Goal: Information Seeking & Learning: Check status

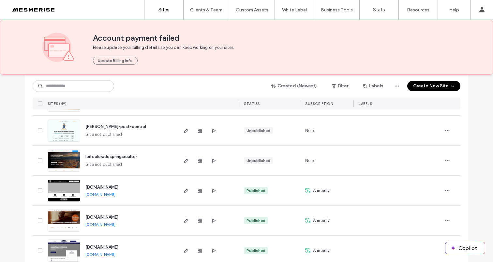
scroll to position [1129, 0]
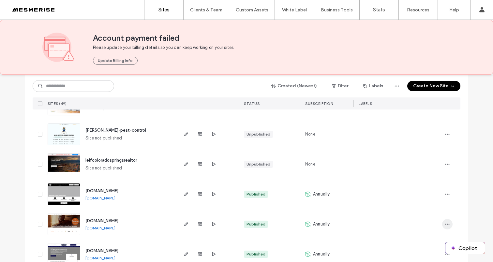
click at [444, 223] on icon "button" at bounding box center [446, 224] width 5 height 5
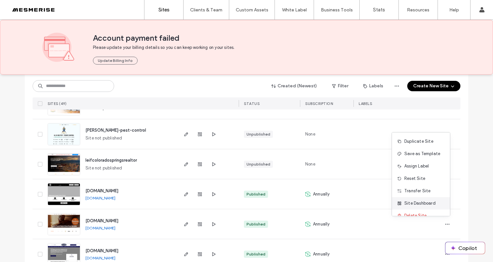
click at [422, 201] on span "Site Dashboard" at bounding box center [419, 203] width 31 height 7
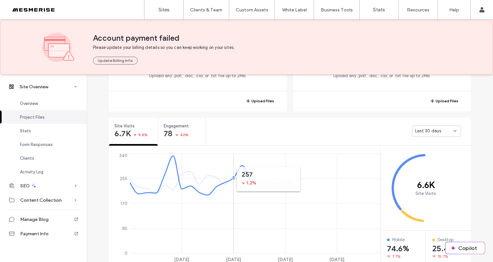
scroll to position [239, 0]
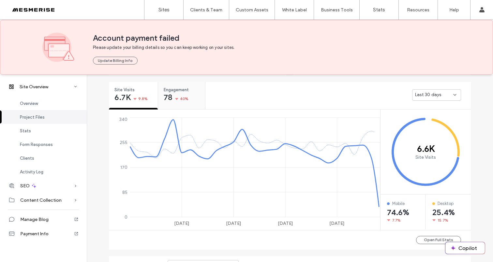
click at [164, 94] on span "78" at bounding box center [168, 97] width 8 height 7
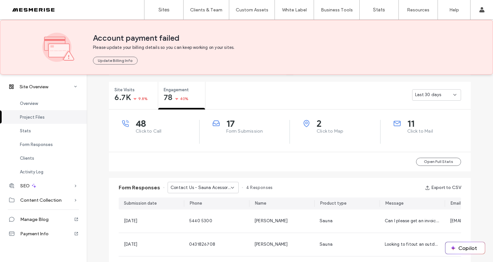
click at [430, 93] on span "Last 30 days" at bounding box center [428, 95] width 26 height 7
click at [326, 93] on div "Last 30 days" at bounding box center [337, 95] width 265 height 26
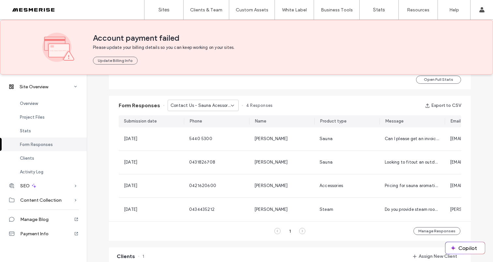
scroll to position [329, 0]
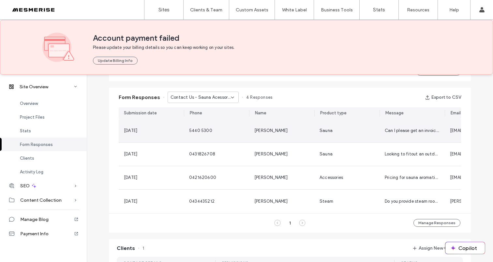
click at [296, 126] on div "[PERSON_NAME]" at bounding box center [281, 130] width 65 height 23
click at [245, 133] on div "5440 5300" at bounding box center [216, 130] width 65 height 23
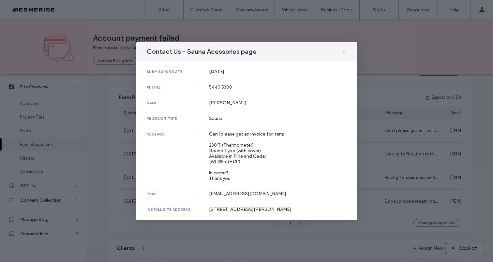
click at [252, 152] on div "Can I please get an invoice for item: 230 T (Thermometer) Round Type (with cove…" at bounding box center [278, 156] width 138 height 50
click at [234, 156] on div "Can I please get an invoice for item: 230 T (Thermometer) Round Type (with cove…" at bounding box center [278, 156] width 138 height 50
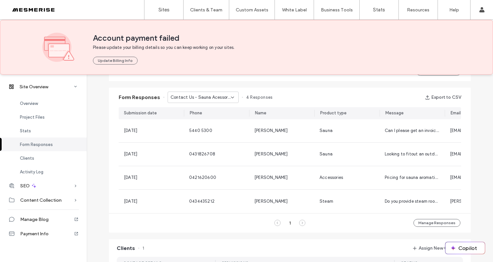
click at [211, 97] on span "Contact Us - Sauna Acessories page" at bounding box center [200, 97] width 60 height 7
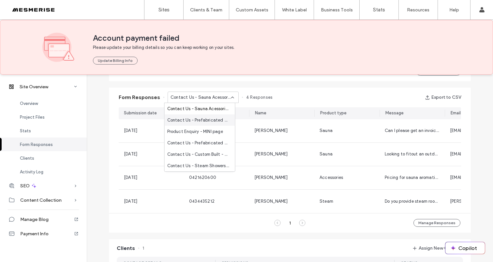
click at [206, 121] on span "Contact Us - Prefabricated Sauna Kits page" at bounding box center [198, 120] width 63 height 7
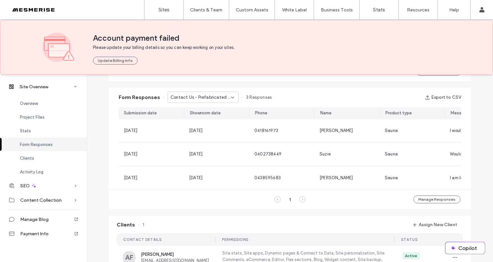
click at [215, 98] on span "Contact Us - Prefabricated Sauna Kits page" at bounding box center [200, 97] width 60 height 7
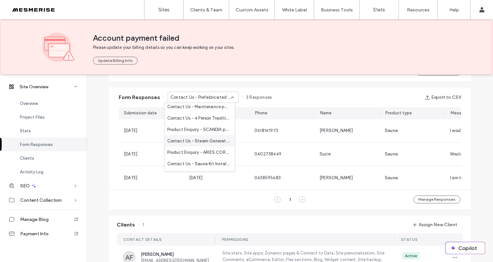
scroll to position [225, 0]
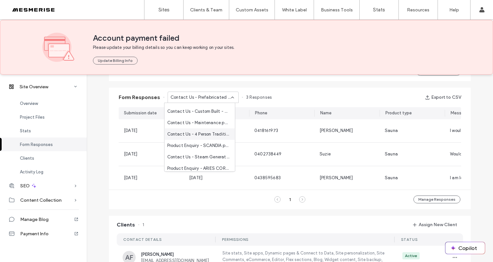
click at [209, 133] on span "Contact Us - 4 Person Traditional Sauna page" at bounding box center [198, 134] width 63 height 7
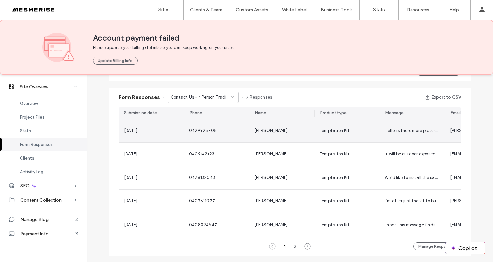
click at [301, 132] on div "[PERSON_NAME]" at bounding box center [281, 130] width 55 height 7
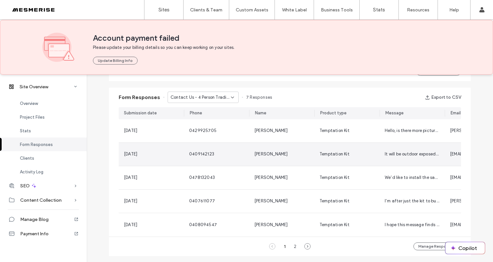
click at [242, 153] on div "0409142123" at bounding box center [216, 154] width 65 height 23
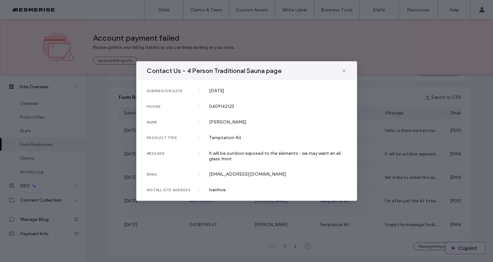
click at [239, 155] on div "It will be outdoor exposed to the elements - we may want an all glass front" at bounding box center [278, 156] width 138 height 11
click at [242, 154] on div "It will be outdoor exposed to the elements - we may want an all glass front" at bounding box center [278, 156] width 138 height 11
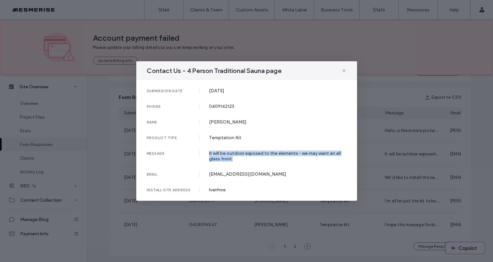
click at [242, 154] on div "It will be outdoor exposed to the elements - we may want an all glass front" at bounding box center [278, 156] width 138 height 11
click at [252, 153] on div "It will be outdoor exposed to the elements - we may want an all glass front" at bounding box center [278, 156] width 138 height 11
click at [250, 154] on div "It will be outdoor exposed to the elements - we may want an all glass front" at bounding box center [278, 156] width 138 height 11
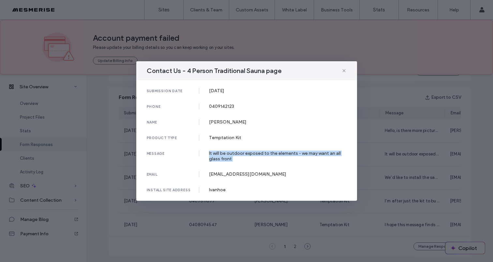
click at [238, 154] on div "It will be outdoor exposed to the elements - we may want an all glass front" at bounding box center [278, 156] width 138 height 11
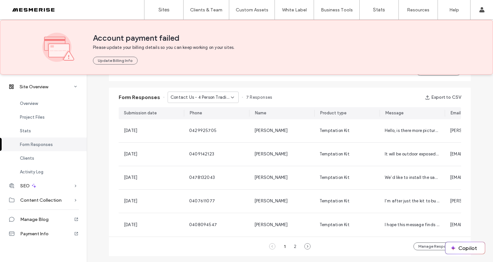
click at [224, 100] on span "Contact Us - 4 Person Traditional Sauna page" at bounding box center [200, 97] width 60 height 7
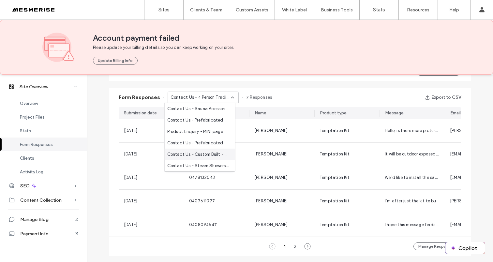
click at [211, 154] on span "Contact Us - Custom Built - Sauna Rooms page" at bounding box center [198, 154] width 63 height 7
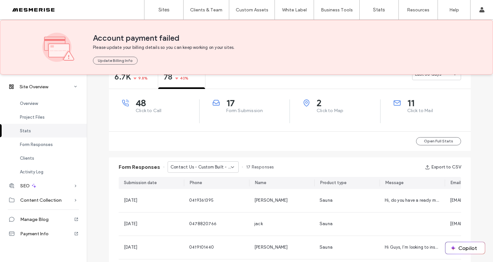
scroll to position [302, 0]
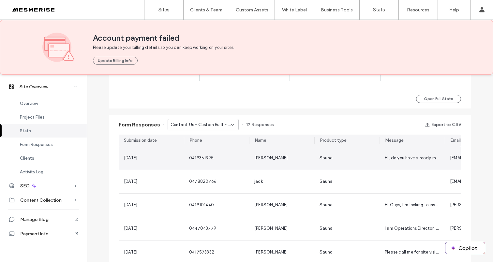
click at [257, 156] on span "[PERSON_NAME]" at bounding box center [271, 157] width 34 height 5
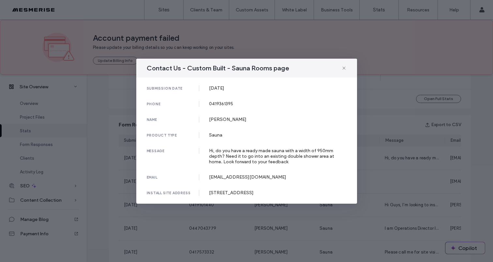
click at [282, 153] on div "Hi, do you have a ready made sauna with a width of 950mm depth? Need it to go i…" at bounding box center [278, 156] width 138 height 17
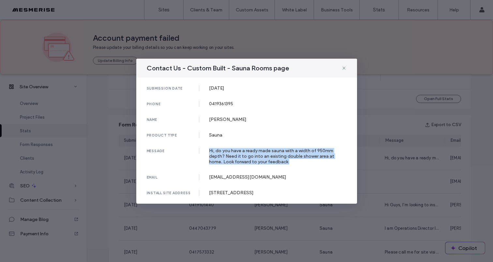
click at [282, 153] on div "Hi, do you have a ready made sauna with a width of 950mm depth? Need it to go i…" at bounding box center [278, 156] width 138 height 17
click at [237, 154] on div "Hi, do you have a ready made sauna with a width of 950mm depth? Need it to go i…" at bounding box center [278, 156] width 138 height 17
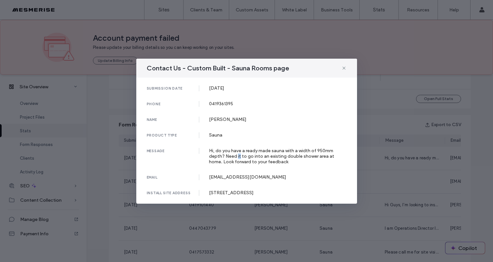
click at [237, 154] on div "Hi, do you have a ready made sauna with a width of 950mm depth? Need it to go i…" at bounding box center [278, 156] width 138 height 17
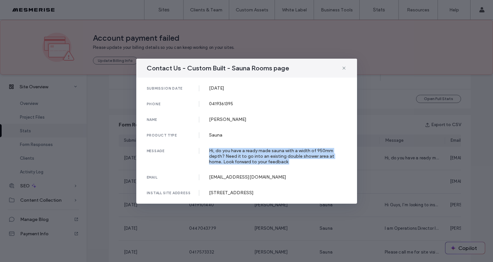
click at [237, 154] on div "Hi, do you have a ready made sauna with a width of 950mm depth? Need it to go i…" at bounding box center [278, 156] width 138 height 17
click at [252, 153] on div "Hi, do you have a ready made sauna with a width of 950mm depth? Need it to go i…" at bounding box center [278, 156] width 138 height 17
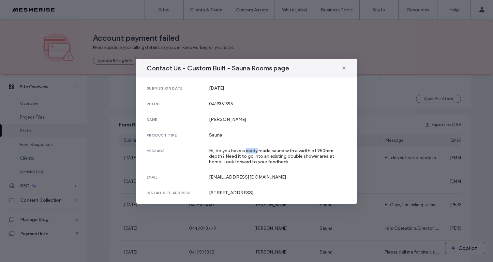
click at [252, 153] on div "Hi, do you have a ready made sauna with a width of 950mm depth? Need it to go i…" at bounding box center [278, 156] width 138 height 17
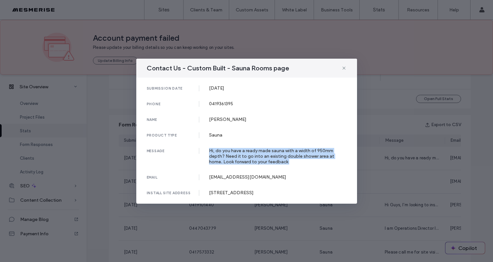
click at [252, 153] on div "Hi, do you have a ready made sauna with a width of 950mm depth? Need it to go i…" at bounding box center [278, 156] width 138 height 17
click at [269, 155] on div "Hi, do you have a ready made sauna with a width of 950mm depth? Need it to go i…" at bounding box center [278, 156] width 138 height 17
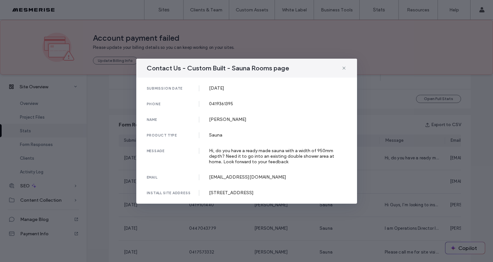
click at [269, 154] on div "Hi, do you have a ready made sauna with a width of 950mm depth? Need it to go i…" at bounding box center [278, 156] width 138 height 17
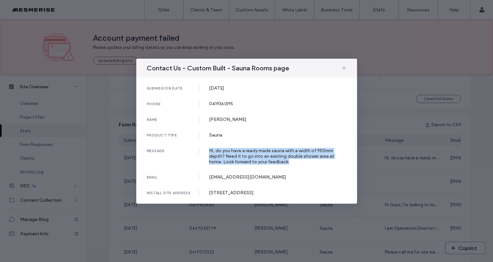
click at [269, 154] on div "Hi, do you have a ready made sauna with a width of 950mm depth? Need it to go i…" at bounding box center [278, 156] width 138 height 17
click at [254, 156] on div "Hi, do you have a ready made sauna with a width of 950mm depth? Need it to go i…" at bounding box center [278, 156] width 138 height 17
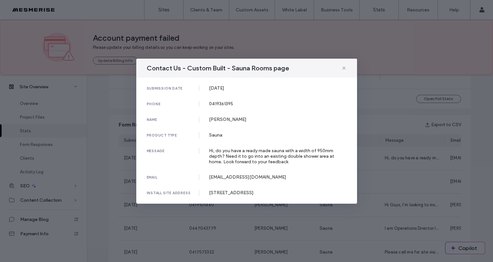
click at [227, 192] on div "[STREET_ADDRESS]" at bounding box center [278, 193] width 138 height 6
copy div "[STREET_ADDRESS]"
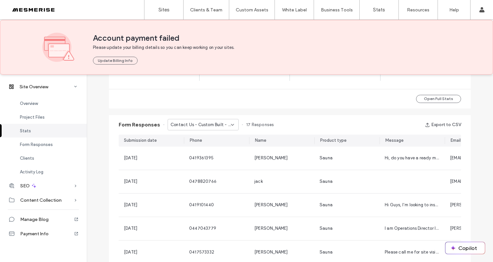
click at [204, 127] on span "Contact Us - Custom Built - Sauna Rooms page" at bounding box center [200, 125] width 60 height 7
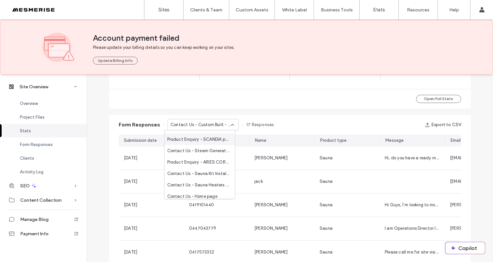
scroll to position [308, 0]
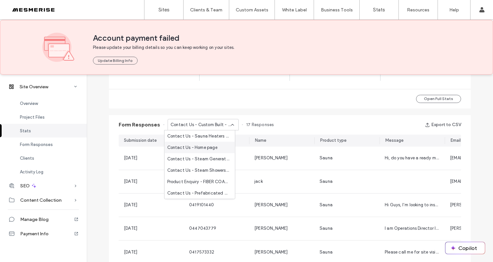
click at [207, 149] on span "Contact Us - Home page" at bounding box center [192, 147] width 50 height 7
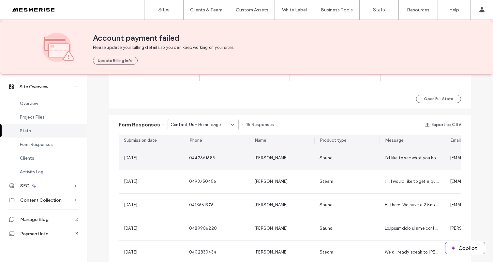
click at [229, 154] on div "0447661685" at bounding box center [216, 158] width 65 height 23
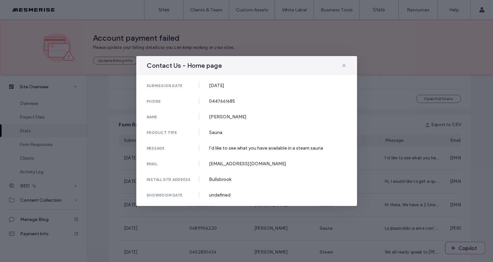
click at [237, 150] on div "I’d like to see what you have available in a steam sauna" at bounding box center [278, 148] width 138 height 6
click at [264, 149] on div "I’d like to see what you have available in a steam sauna" at bounding box center [278, 148] width 138 height 6
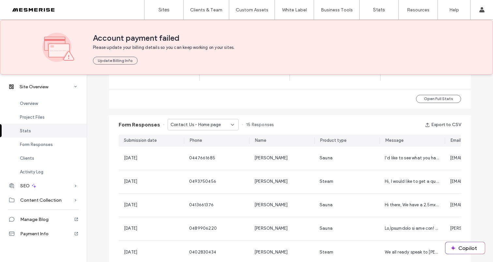
click at [211, 124] on span "Contact Us - Home page" at bounding box center [195, 125] width 50 height 7
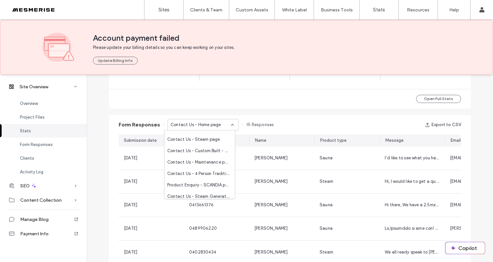
scroll to position [186, 0]
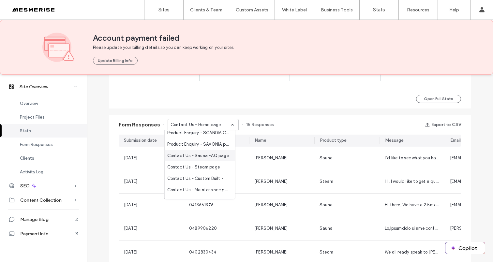
click at [208, 153] on span "Contact Us - Sauna FAQ page" at bounding box center [198, 155] width 62 height 7
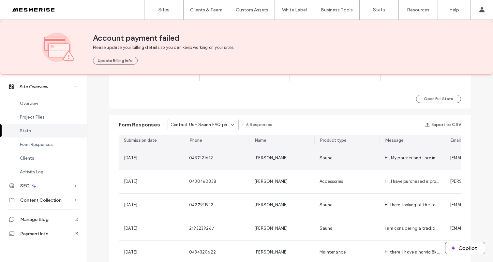
click at [234, 159] on div "0437121612" at bounding box center [216, 158] width 55 height 7
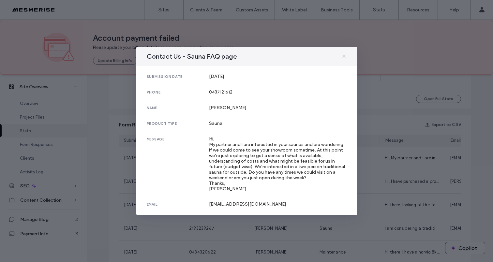
click at [282, 157] on div "Hi, My partner and I are interested in your saunas and are wondering if we coul…" at bounding box center [278, 163] width 138 height 55
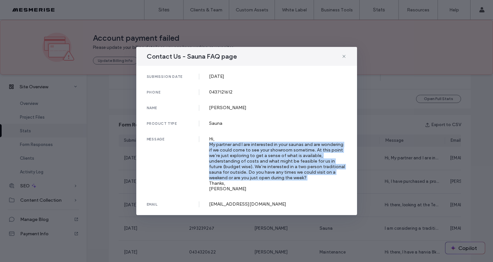
click at [282, 157] on div "Hi, My partner and I are interested in your saunas and are wondering if we coul…" at bounding box center [278, 163] width 138 height 55
click at [255, 158] on div "Hi, My partner and I are interested in your saunas and are wondering if we coul…" at bounding box center [278, 163] width 138 height 55
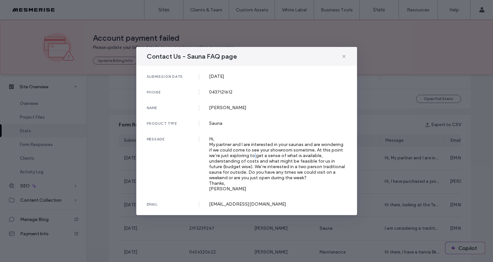
click at [255, 158] on div "Hi, My partner and I are interested in your saunas and are wondering if we coul…" at bounding box center [278, 163] width 138 height 55
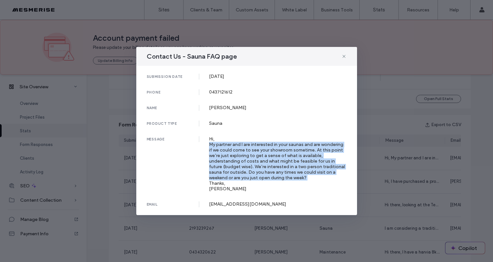
click at [255, 158] on div "Hi, My partner and I are interested in your saunas and are wondering if we coul…" at bounding box center [278, 163] width 138 height 55
click at [238, 164] on div "Hi, My partner and I are interested in your saunas and are wondering if we coul…" at bounding box center [278, 163] width 138 height 55
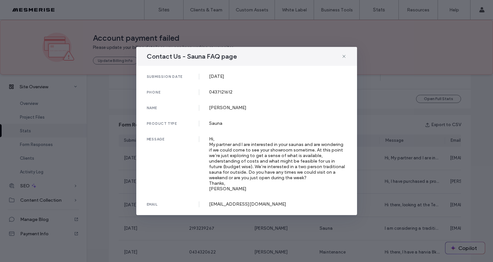
click at [236, 165] on div "Hi, My partner and I are interested in your saunas and are wondering if we coul…" at bounding box center [278, 163] width 138 height 55
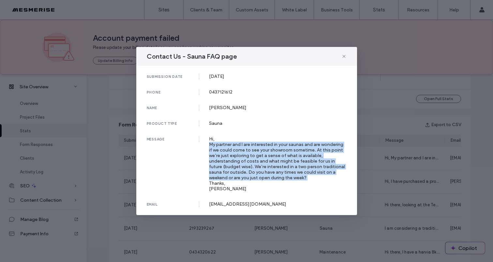
click at [236, 165] on div "Hi, My partner and I are interested in your saunas and are wondering if we coul…" at bounding box center [278, 163] width 138 height 55
click at [268, 165] on div "Hi, My partner and I are interested in your saunas and are wondering if we coul…" at bounding box center [278, 163] width 138 height 55
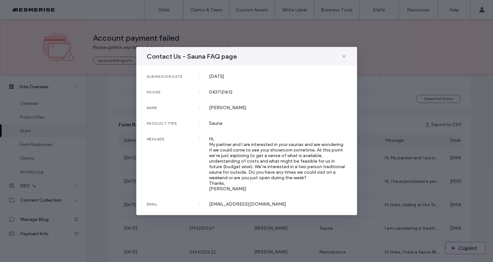
click at [256, 170] on div "Hi, My partner and I are interested in your saunas and are wondering if we coul…" at bounding box center [278, 163] width 138 height 55
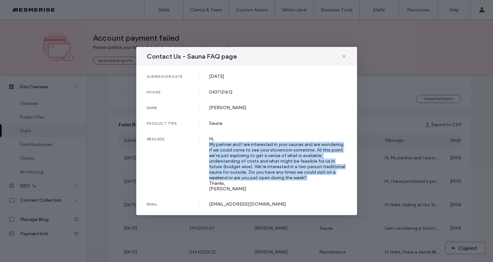
click at [256, 170] on div "Hi, My partner and I are interested in your saunas and are wondering if we coul…" at bounding box center [278, 163] width 138 height 55
click at [246, 172] on div "Hi, My partner and I are interested in your saunas and are wondering if we coul…" at bounding box center [278, 163] width 138 height 55
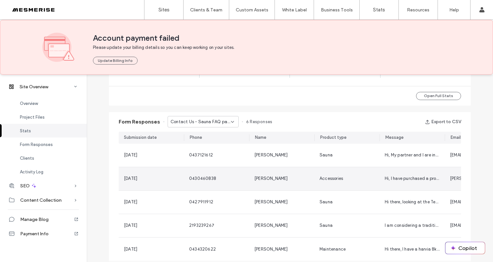
scroll to position [306, 0]
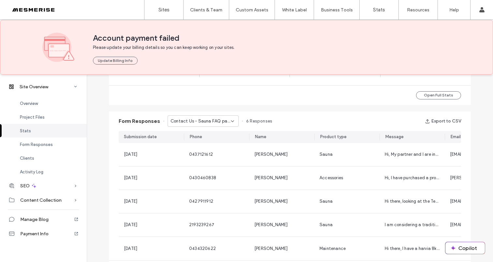
click at [221, 124] on div "Contact Us - Sauna FAQ page" at bounding box center [202, 120] width 71 height 11
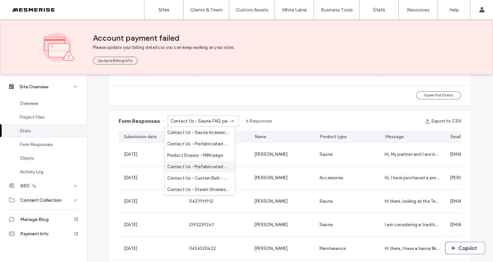
click at [205, 168] on span "Contact Us - Prefabricated Sauna Kits page" at bounding box center [198, 167] width 63 height 7
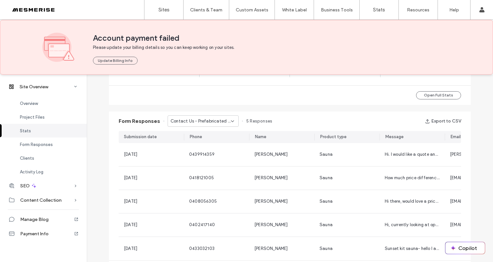
click at [211, 125] on div "Contact Us - Prefabricated Sauna Kits page" at bounding box center [202, 120] width 71 height 11
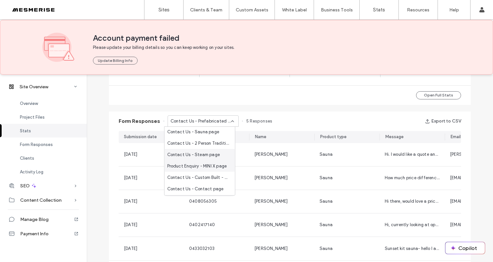
scroll to position [102, 0]
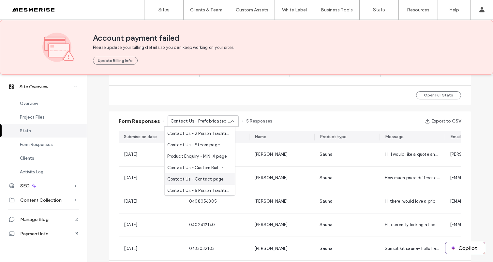
click at [206, 178] on span "Contact Us - Contact page" at bounding box center [195, 179] width 56 height 7
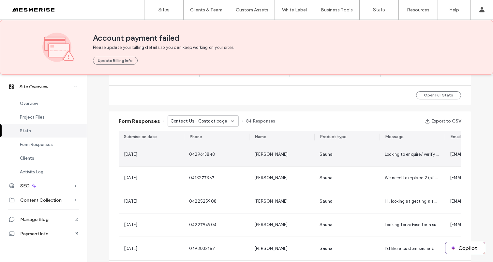
click at [245, 153] on div "0429613840" at bounding box center [216, 154] width 65 height 23
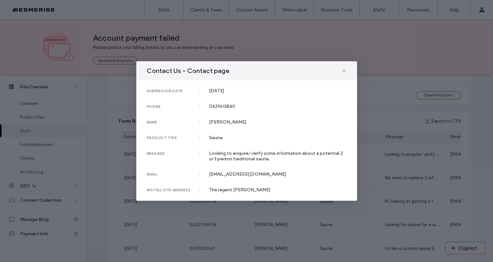
click at [241, 187] on div "The regent [PERSON_NAME]" at bounding box center [278, 190] width 138 height 6
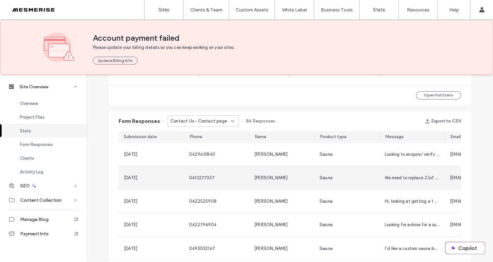
click at [228, 177] on div "0413277357" at bounding box center [216, 178] width 55 height 7
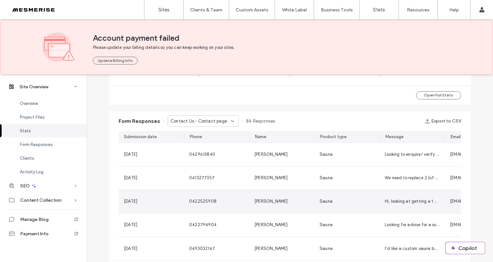
click at [221, 196] on div "0422525908" at bounding box center [216, 201] width 65 height 23
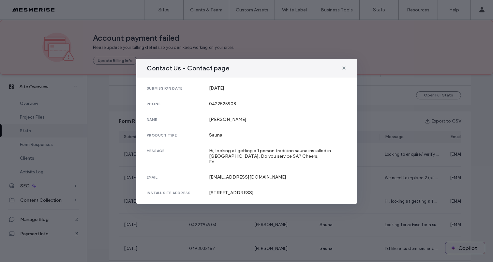
click at [228, 155] on div "Hi, looking at getting a 1 person tradition sauna installed in [GEOGRAPHIC_DATA…" at bounding box center [278, 156] width 138 height 17
click at [240, 153] on div "Hi, looking at getting a 1 person tradition sauna installed in [GEOGRAPHIC_DATA…" at bounding box center [278, 156] width 138 height 17
click at [242, 152] on div "Hi, looking at getting a 1 person tradition sauna installed in [GEOGRAPHIC_DATA…" at bounding box center [278, 156] width 138 height 17
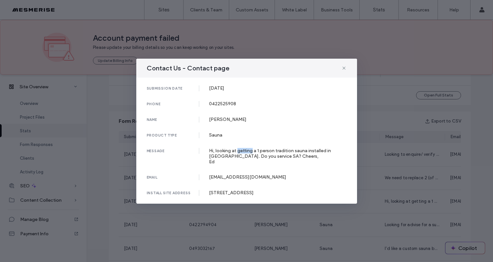
click at [242, 152] on div "Hi, looking at getting a 1 person tradition sauna installed in [GEOGRAPHIC_DATA…" at bounding box center [278, 156] width 138 height 17
click at [262, 153] on div "Hi, looking at getting a 1 person tradition sauna installed in [GEOGRAPHIC_DATA…" at bounding box center [278, 156] width 138 height 17
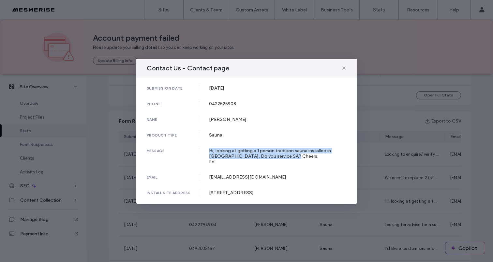
click at [252, 155] on div "Hi, looking at getting a 1 person tradition sauna installed in [GEOGRAPHIC_DATA…" at bounding box center [278, 156] width 138 height 17
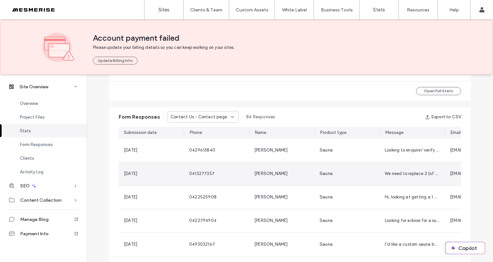
scroll to position [315, 0]
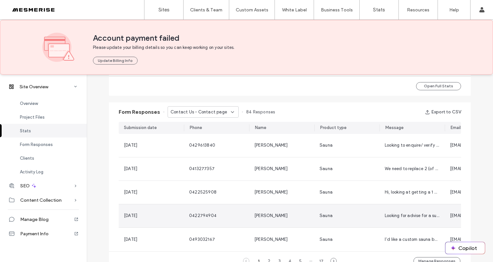
click at [226, 218] on div "0422794904" at bounding box center [216, 215] width 55 height 7
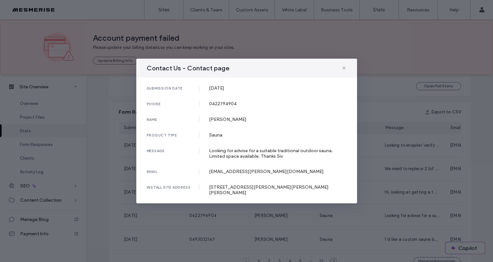
click at [239, 157] on div "Looking for advise for a suitable traditional outdoor sauna. Limited space avai…" at bounding box center [278, 153] width 138 height 11
click at [244, 154] on div "Looking for advise for a suitable traditional outdoor sauna. Limited space avai…" at bounding box center [278, 153] width 138 height 11
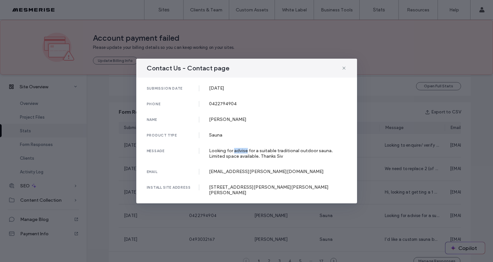
click at [244, 154] on div "Looking for advise for a suitable traditional outdoor sauna. Limited space avai…" at bounding box center [278, 153] width 138 height 11
click at [250, 153] on div "Looking for advise for a suitable traditional outdoor sauna. Limited space avai…" at bounding box center [278, 153] width 138 height 11
click at [249, 155] on div "Looking for advise for a suitable traditional outdoor sauna. Limited space avai…" at bounding box center [278, 153] width 138 height 11
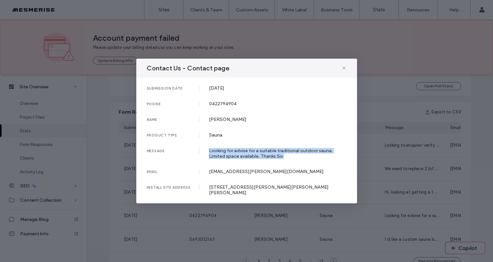
click at [249, 155] on div "Looking for advise for a suitable traditional outdoor sauna. Limited space avai…" at bounding box center [278, 153] width 138 height 11
click at [244, 158] on div "Looking for advise for a suitable traditional outdoor sauna. Limited space avai…" at bounding box center [278, 153] width 138 height 11
click at [246, 156] on div "Looking for advise for a suitable traditional outdoor sauna. Limited space avai…" at bounding box center [278, 153] width 138 height 11
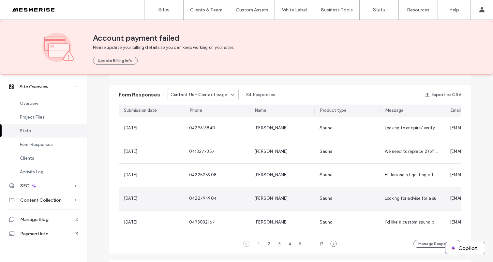
scroll to position [333, 0]
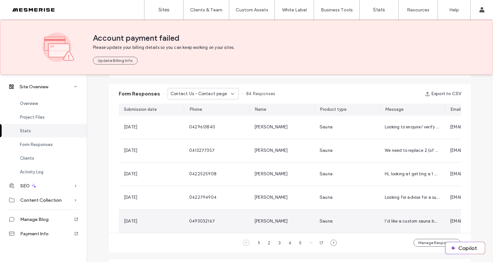
click at [218, 218] on div "0493032167" at bounding box center [216, 221] width 55 height 7
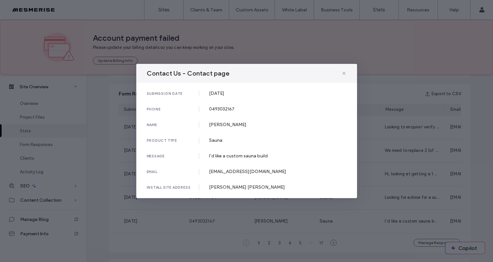
click at [232, 159] on div "submission date [DATE] phone [PHONE_NUMBER] name [PERSON_NAME] product type Sau…" at bounding box center [246, 140] width 221 height 115
click at [234, 157] on div "I’d like a custom sauna build" at bounding box center [278, 156] width 138 height 6
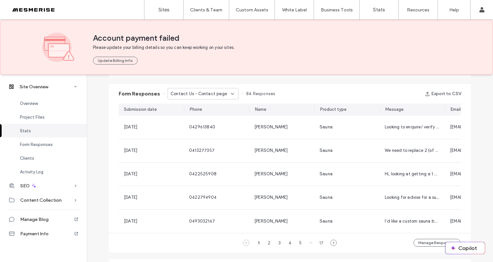
click at [327, 247] on div "1 2 3 4 5 ··· 17" at bounding box center [289, 243] width 81 height 8
click at [330, 246] on icon at bounding box center [333, 242] width 7 height 7
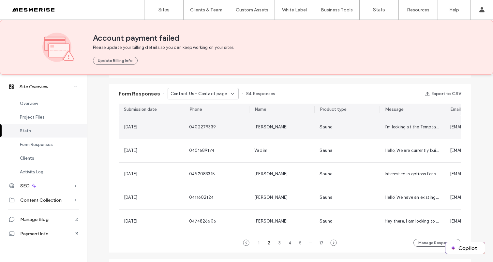
click at [213, 123] on div "0402279339" at bounding box center [216, 127] width 65 height 23
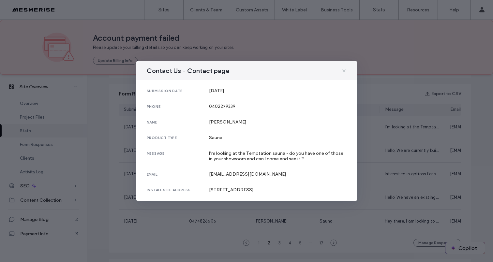
click at [237, 152] on div "I’m looking at the Temptation sauna - do you have one of those in your showroom…" at bounding box center [278, 156] width 138 height 11
click at [238, 153] on div "I’m looking at the Temptation sauna - do you have one of those in your showroom…" at bounding box center [278, 156] width 138 height 11
click at [239, 154] on div "I’m looking at the Temptation sauna - do you have one of those in your showroom…" at bounding box center [278, 156] width 138 height 11
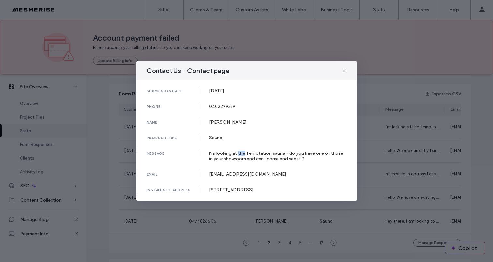
click at [239, 154] on div "I’m looking at the Temptation sauna - do you have one of those in your showroom…" at bounding box center [278, 156] width 138 height 11
click at [261, 154] on div "I’m looking at the Temptation sauna - do you have one of those in your showroom…" at bounding box center [278, 156] width 138 height 11
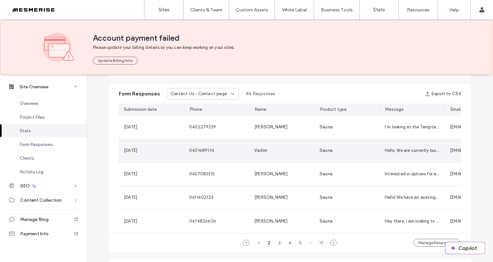
click at [214, 150] on div "0401689174" at bounding box center [216, 150] width 55 height 7
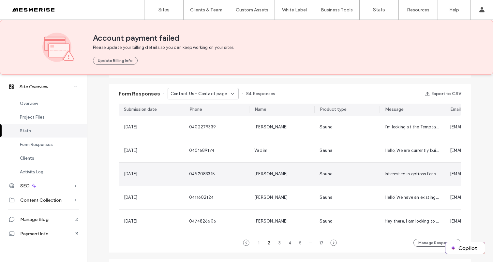
click at [232, 175] on div "0457083315" at bounding box center [216, 174] width 55 height 7
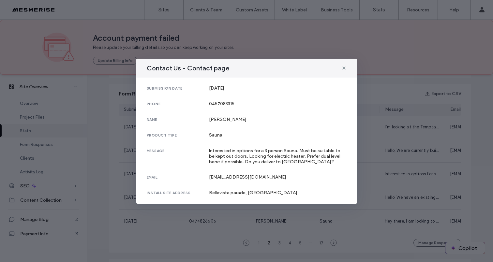
click at [266, 154] on div "Interested in options for a 3 person Sauna. Must be suitable to be kept out doo…" at bounding box center [278, 156] width 138 height 17
click at [262, 191] on div "Bellavista parade, [GEOGRAPHIC_DATA]" at bounding box center [278, 193] width 138 height 6
click at [269, 160] on div "Interested in options for a 3 person Sauna. Must be suitable to be kept out doo…" at bounding box center [278, 156] width 138 height 17
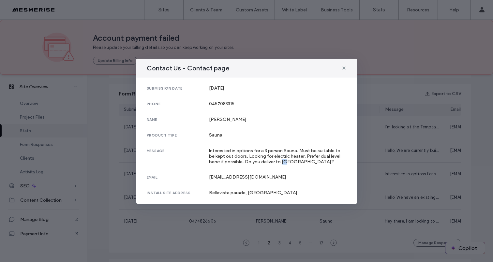
click at [269, 160] on div "Interested in options for a 3 person Sauna. Must be suitable to be kept out doo…" at bounding box center [278, 156] width 138 height 17
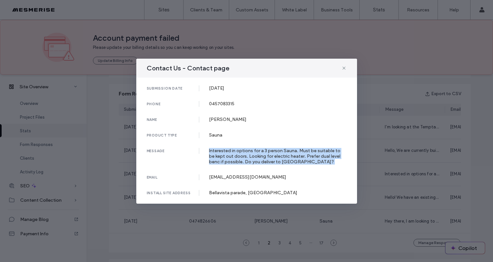
click at [269, 160] on div "Interested in options for a 3 person Sauna. Must be suitable to be kept out doo…" at bounding box center [278, 156] width 138 height 17
click at [262, 158] on div "Interested in options for a 3 person Sauna. Must be suitable to be kept out doo…" at bounding box center [278, 156] width 138 height 17
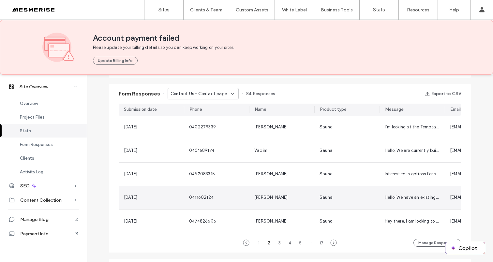
click at [222, 197] on div "0411602124" at bounding box center [216, 197] width 55 height 7
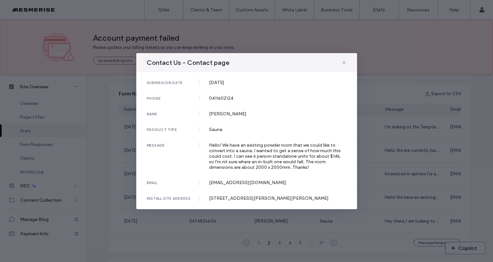
click at [269, 156] on div "Hello! We have an existing powder room that we could like to convert into a sau…" at bounding box center [278, 156] width 138 height 28
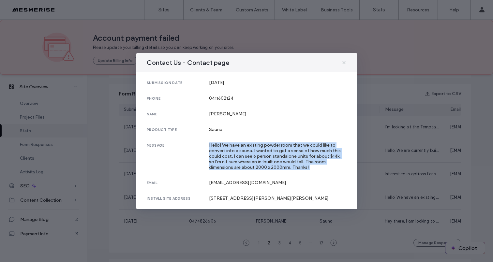
click at [269, 156] on div "Hello! We have an existing powder room that we could like to convert into a sau…" at bounding box center [278, 156] width 138 height 28
click at [263, 156] on div "Hello! We have an existing powder room that we could like to convert into a sau…" at bounding box center [278, 156] width 138 height 28
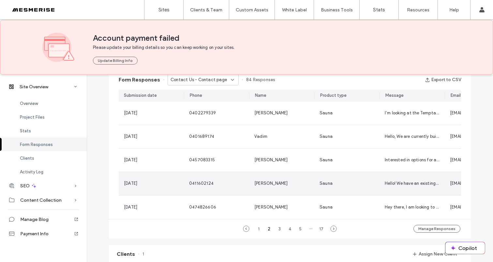
scroll to position [353, 0]
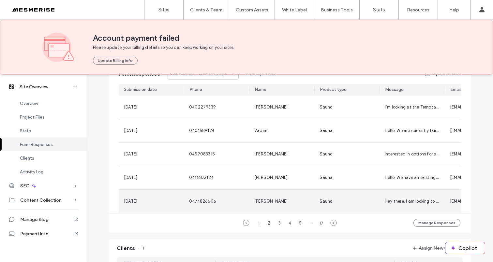
click at [241, 202] on div "0474826606" at bounding box center [216, 201] width 55 height 7
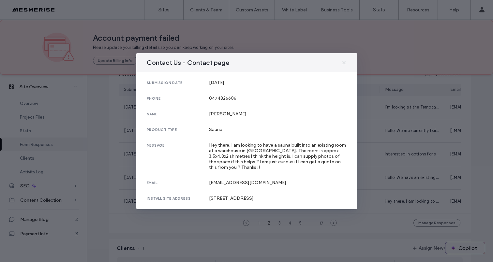
click at [257, 157] on div "Hey there, I am looking to have a sauna built into an existing room at a wareho…" at bounding box center [278, 156] width 138 height 28
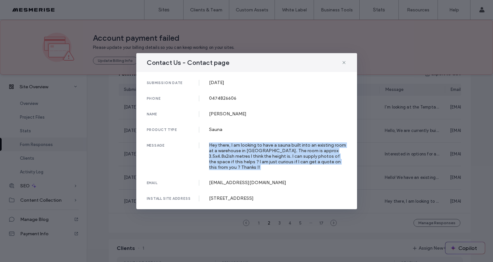
click at [257, 157] on div "Hey there, I am looking to have a sauna built into an existing room at a wareho…" at bounding box center [278, 156] width 138 height 28
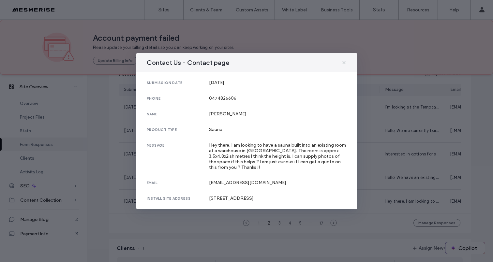
click at [302, 159] on div "Hey there, I am looking to have a sauna built into an existing room at a wareho…" at bounding box center [278, 156] width 138 height 28
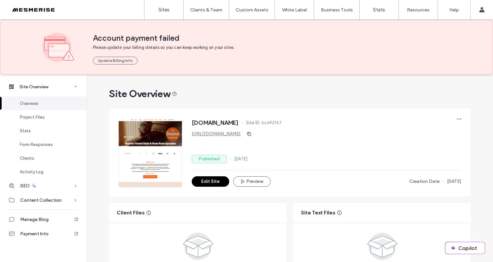
click at [41, 8] on div at bounding box center [42, 10] width 74 height 10
